Goal: Task Accomplishment & Management: Use online tool/utility

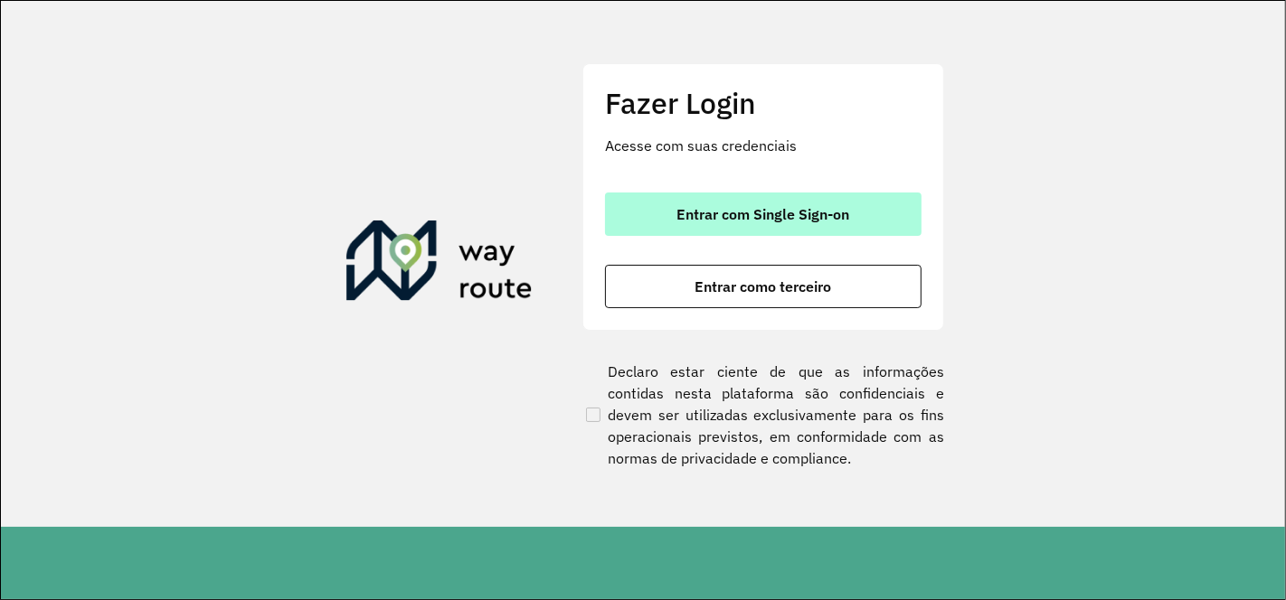
click at [803, 213] on span "Entrar com Single Sign-on" at bounding box center [763, 214] width 173 height 14
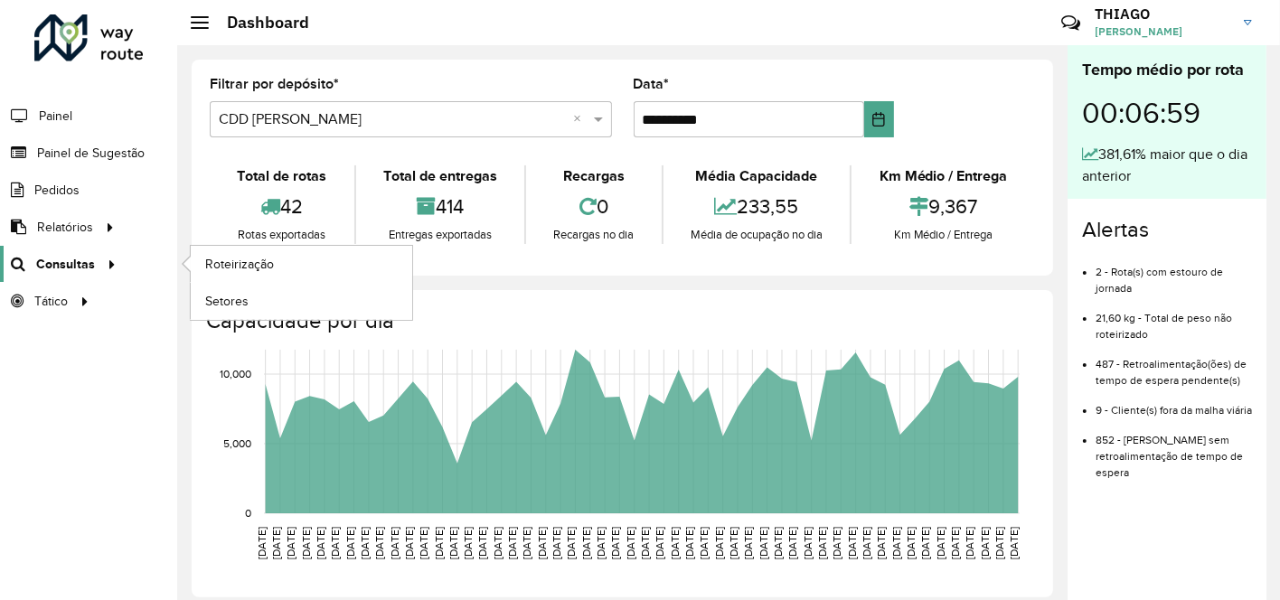
click at [66, 264] on span "Consultas" at bounding box center [65, 264] width 59 height 19
click at [253, 258] on span "Roteirização" at bounding box center [241, 264] width 73 height 19
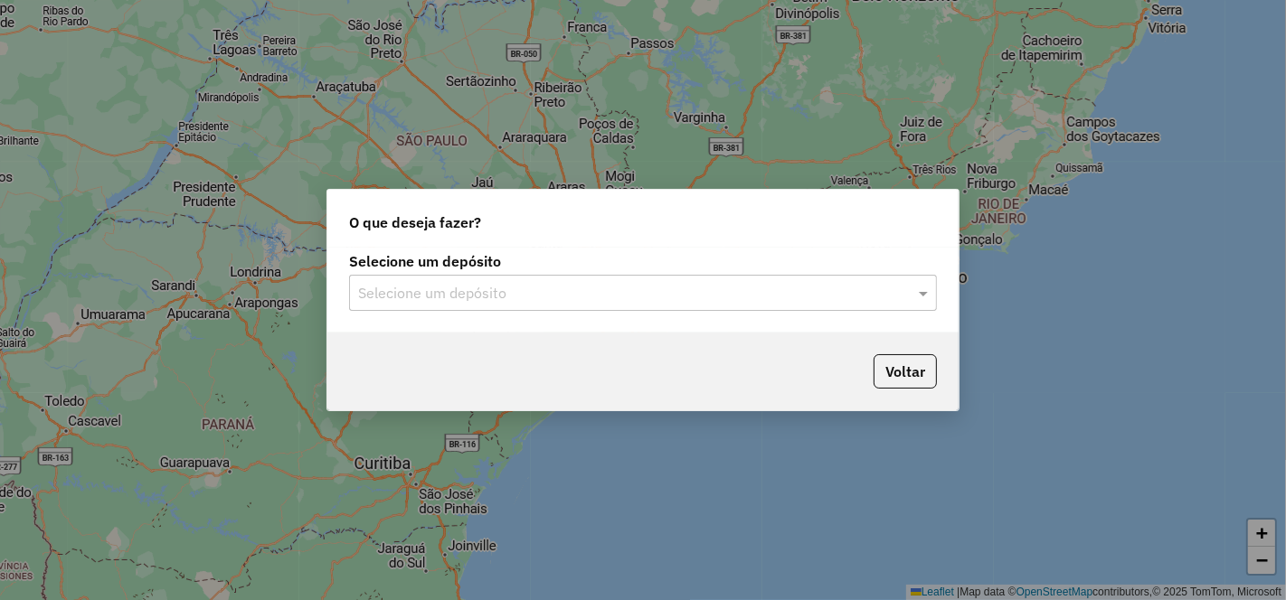
click at [506, 301] on input "text" at bounding box center [625, 294] width 534 height 22
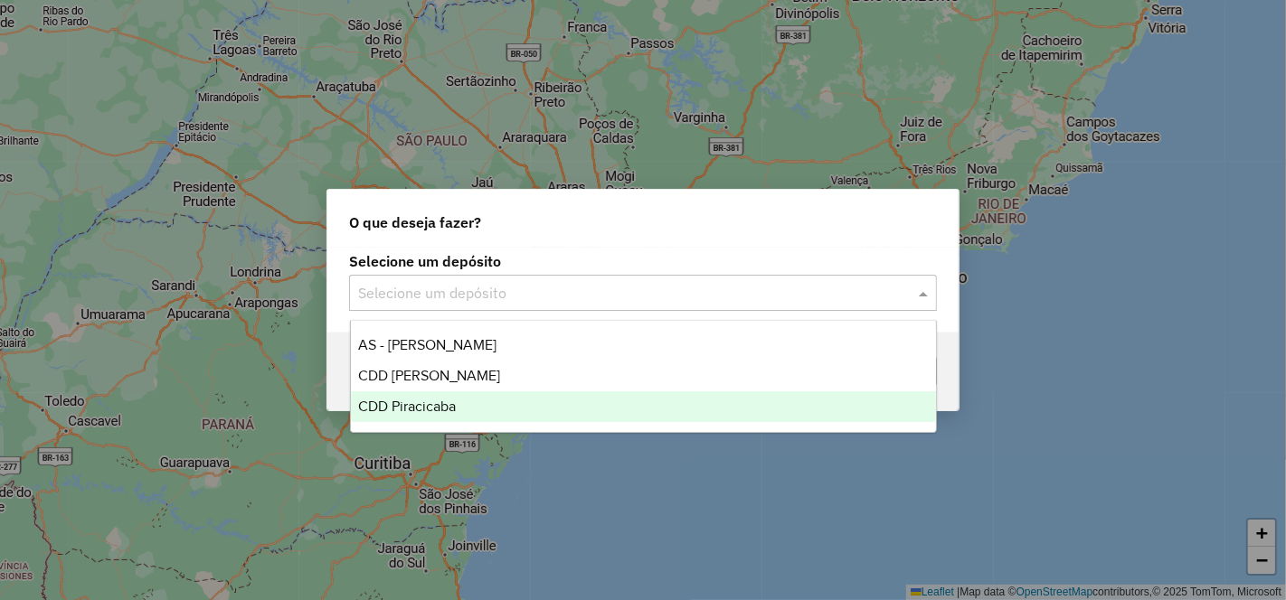
click at [457, 397] on div "CDD Piracicaba" at bounding box center [643, 407] width 585 height 31
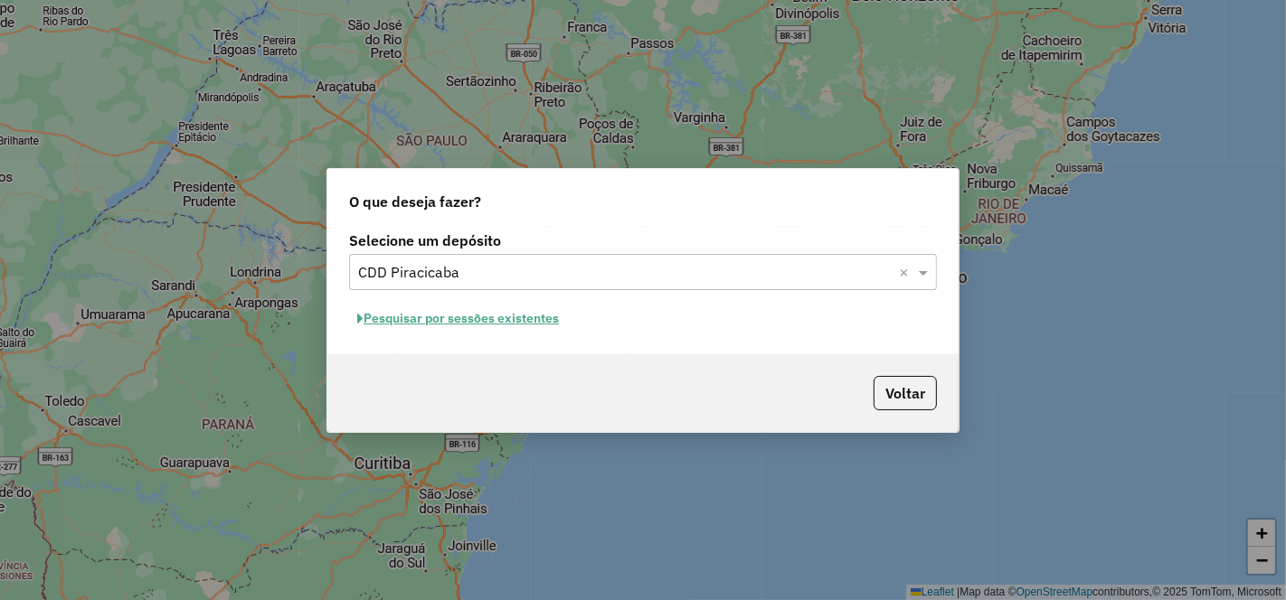
click at [526, 321] on button "Pesquisar por sessões existentes" at bounding box center [458, 319] width 218 height 28
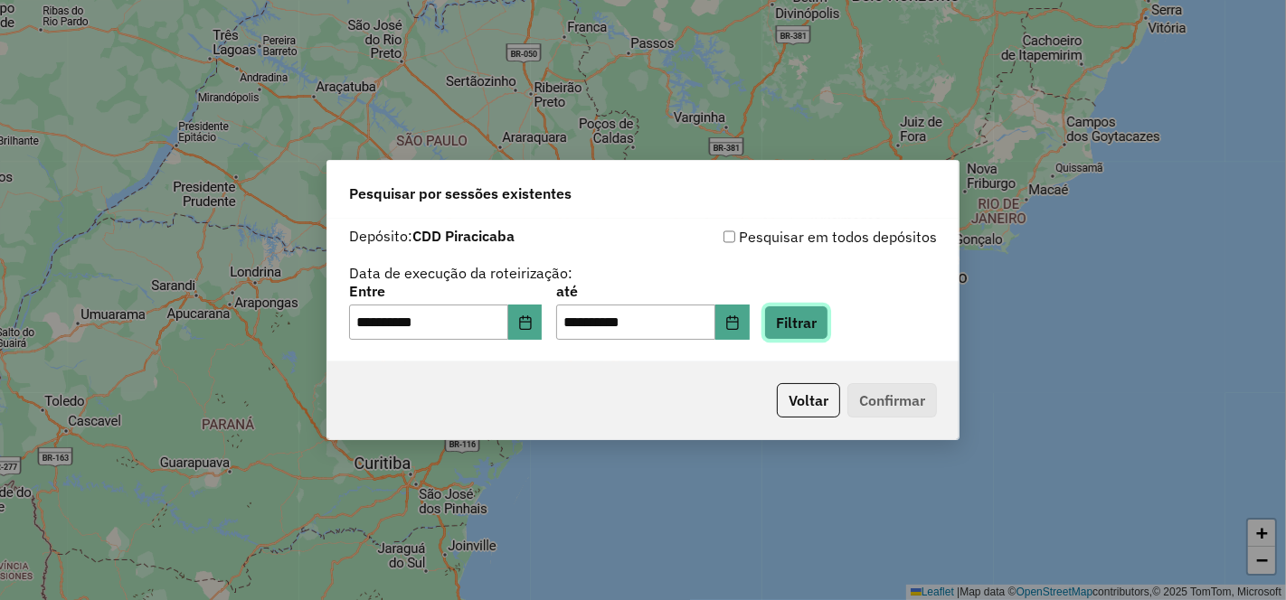
click at [816, 318] on button "Filtrar" at bounding box center [796, 323] width 64 height 34
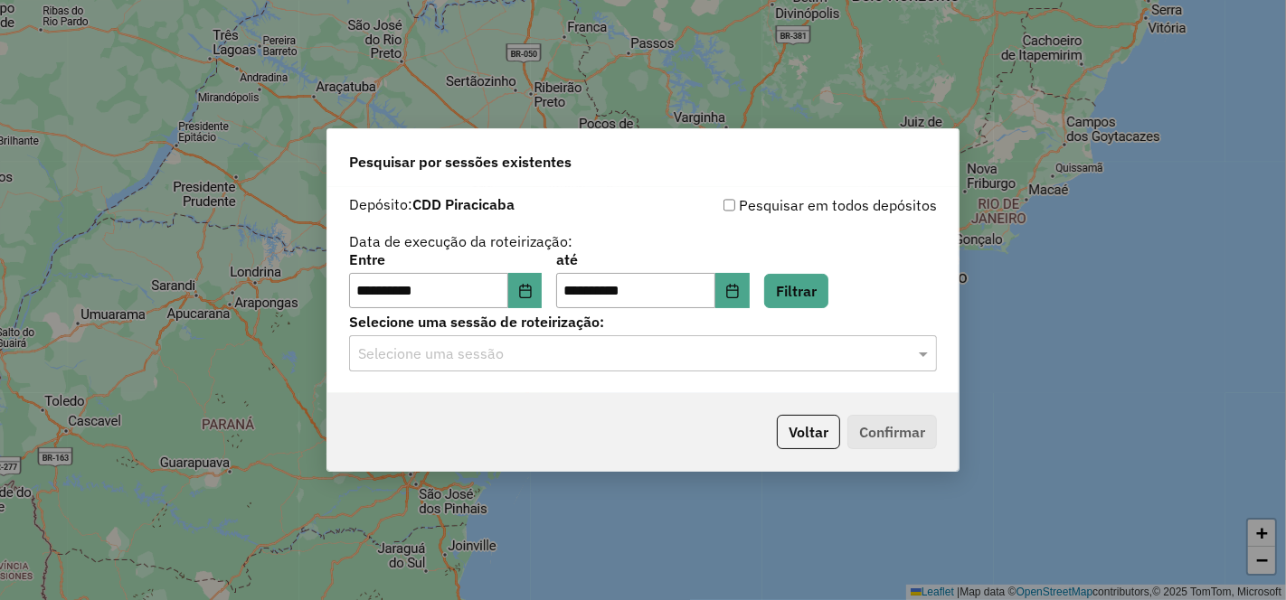
click at [530, 353] on input "text" at bounding box center [625, 355] width 534 height 22
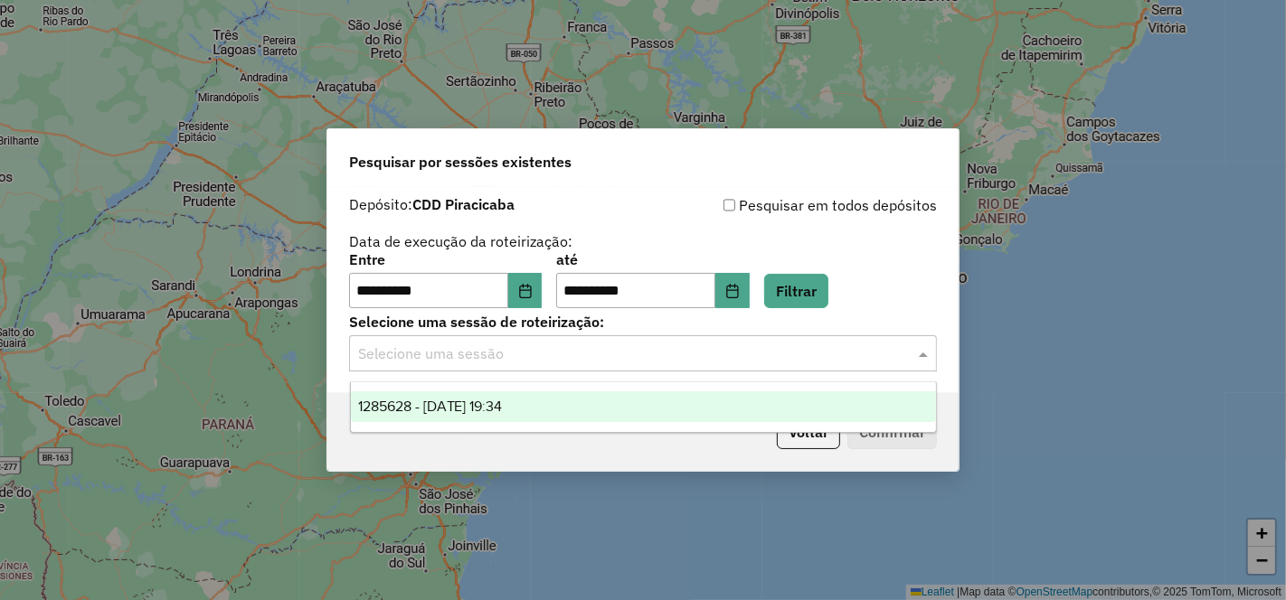
click at [505, 417] on div "1285628 - 30/09/2025 19:34" at bounding box center [643, 407] width 585 height 31
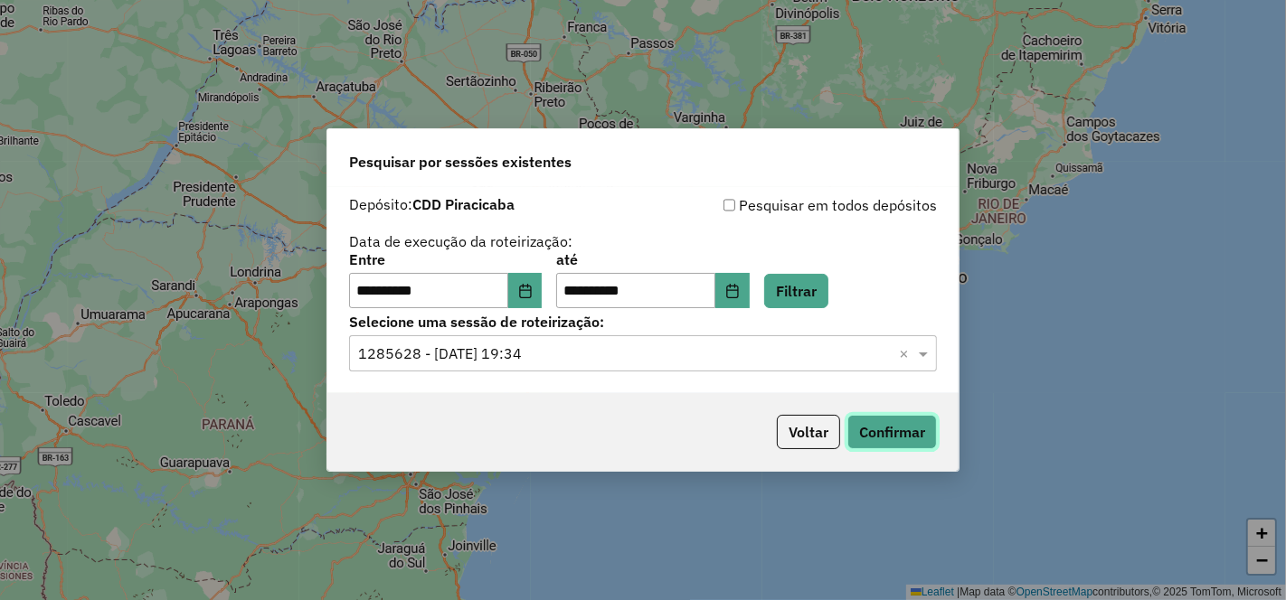
click at [912, 430] on button "Confirmar" at bounding box center [892, 432] width 90 height 34
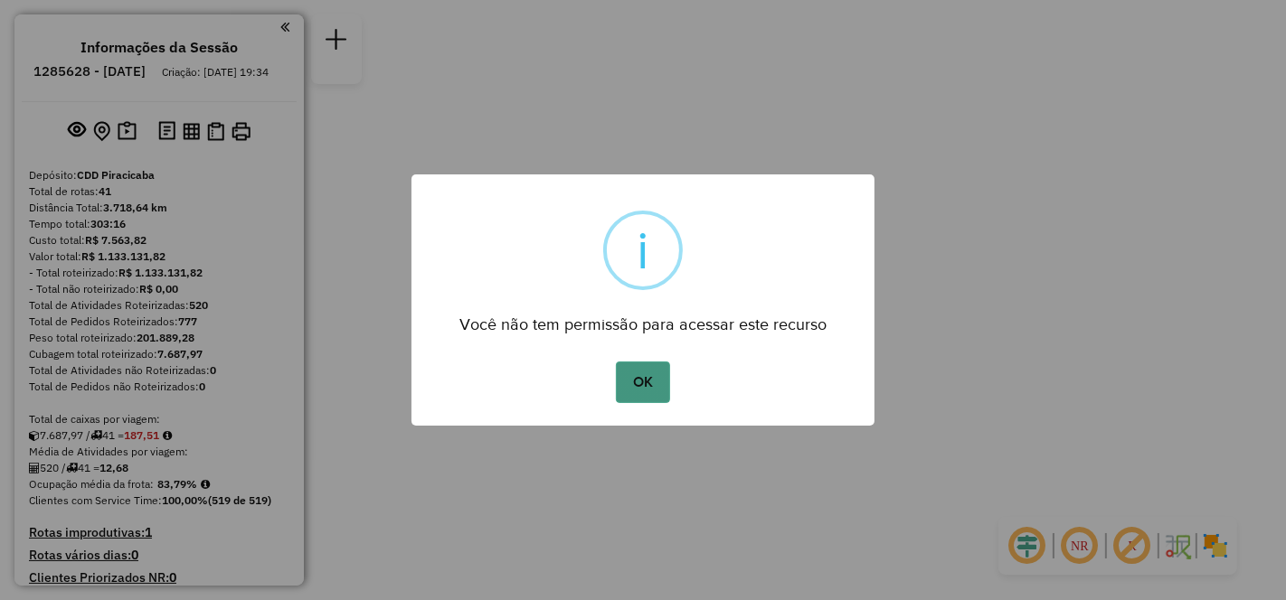
click at [648, 378] on button "OK" at bounding box center [642, 383] width 53 height 42
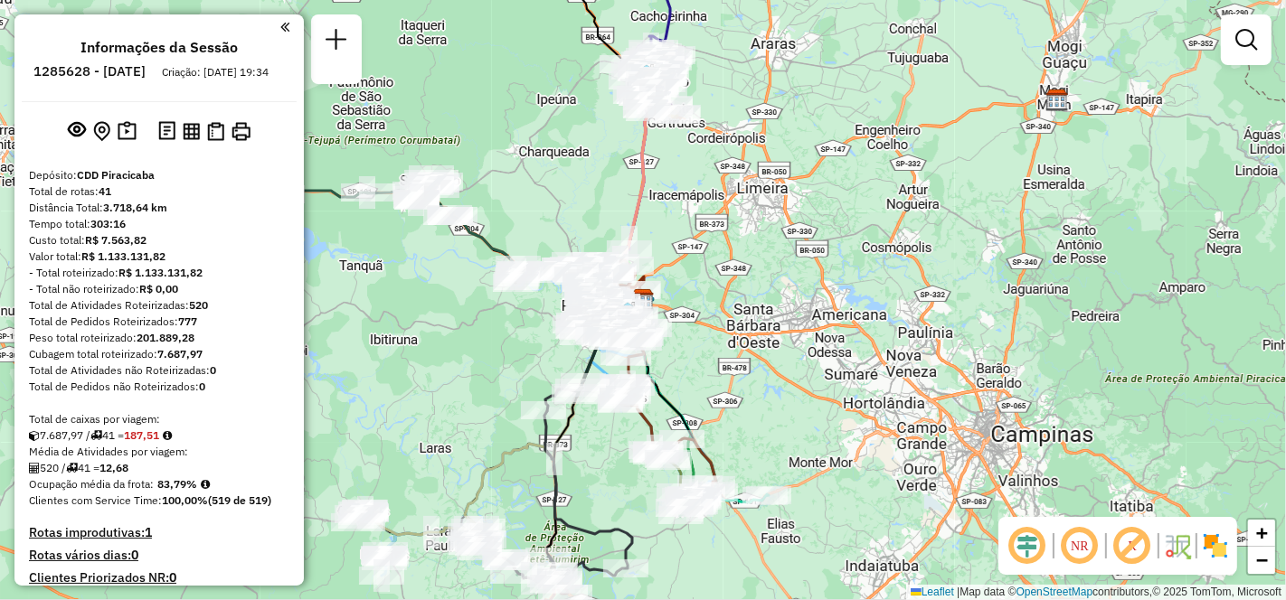
click at [1073, 543] on em at bounding box center [1079, 545] width 43 height 43
